Goal: Check status: Check status

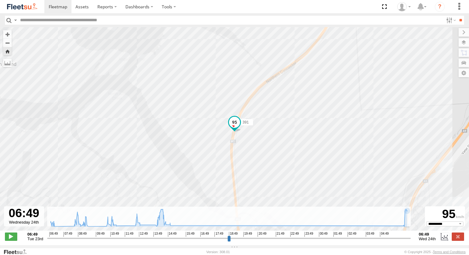
select select "**********"
click at [65, 4] on span at bounding box center [58, 7] width 19 height 6
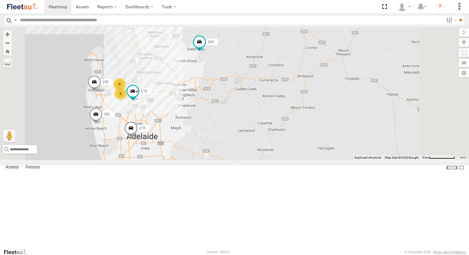
click at [0, 0] on div "153" at bounding box center [0, 0] width 0 height 0
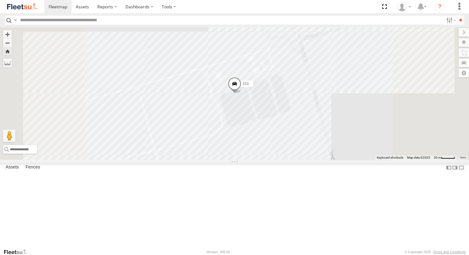
click at [0, 0] on div "Powerscaper" at bounding box center [0, 0] width 0 height 0
